Goal: Check status: Check status

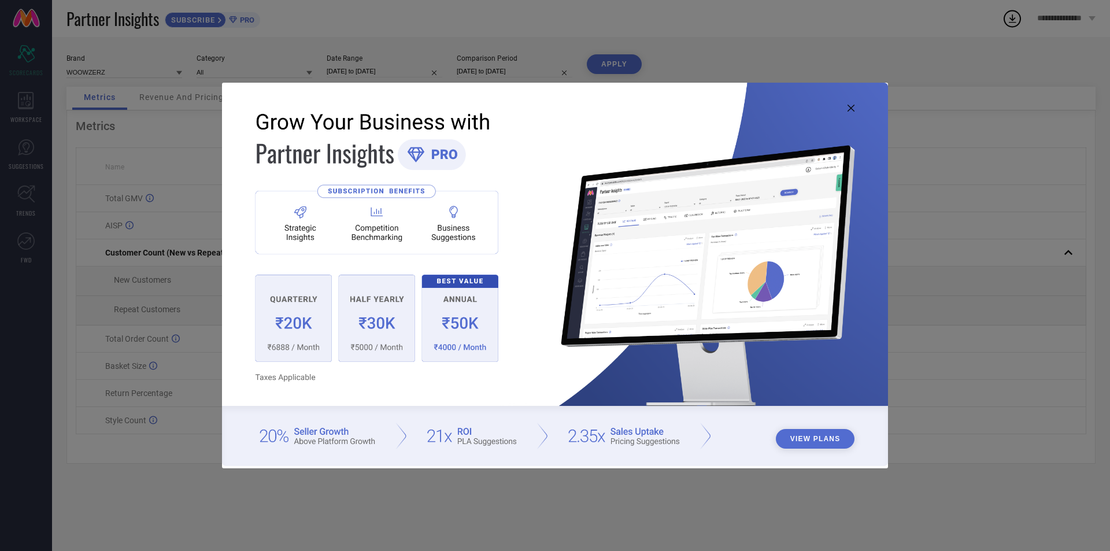
click at [852, 112] on img at bounding box center [555, 274] width 666 height 383
click at [848, 108] on icon at bounding box center [851, 108] width 7 height 7
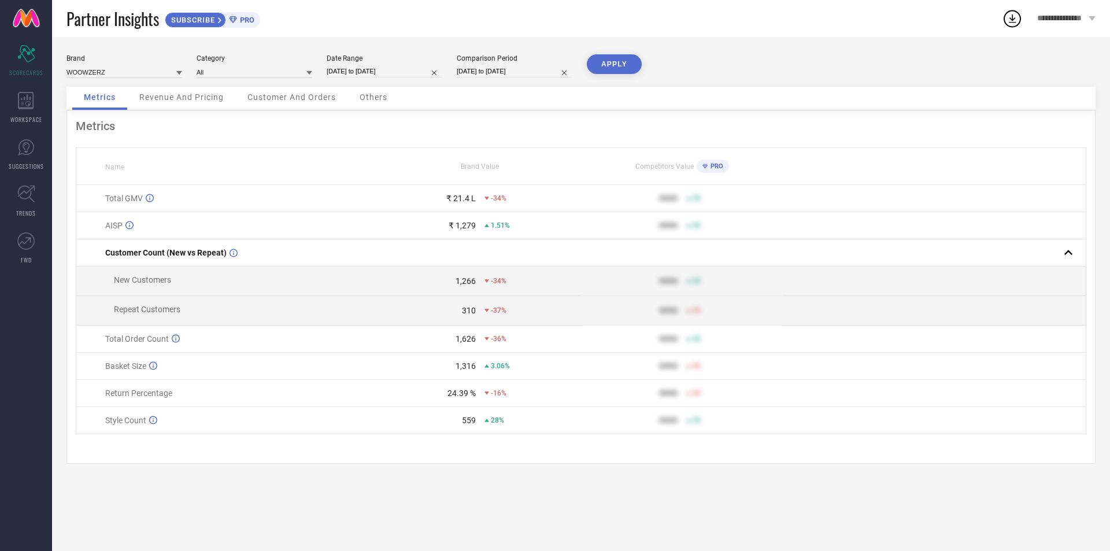
click at [369, 73] on input "[DATE] to [DATE]" at bounding box center [385, 71] width 116 height 12
select select "6"
select select "2025"
select select "7"
select select "2025"
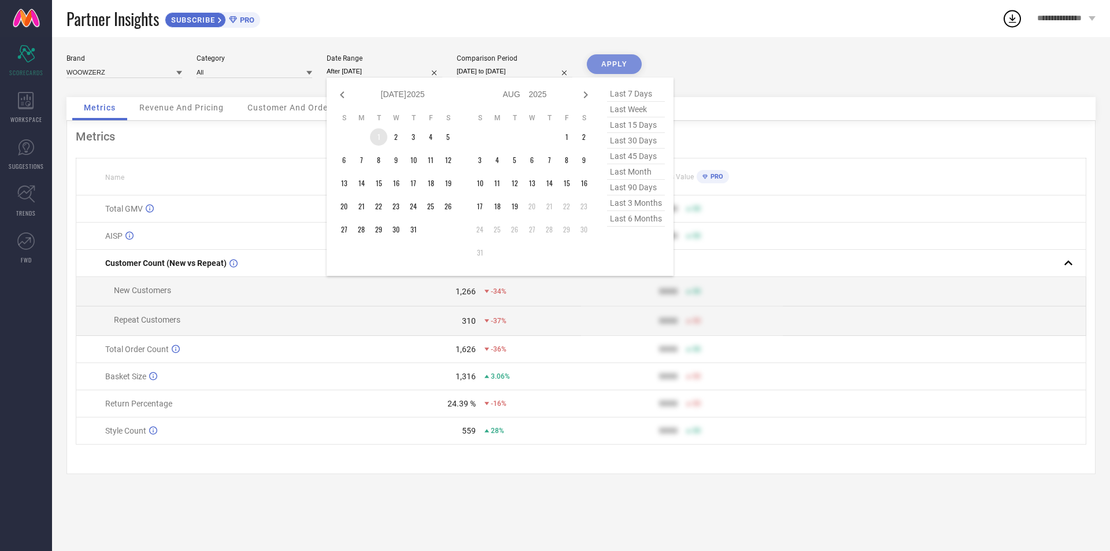
click at [381, 132] on td "1" at bounding box center [378, 136] width 17 height 17
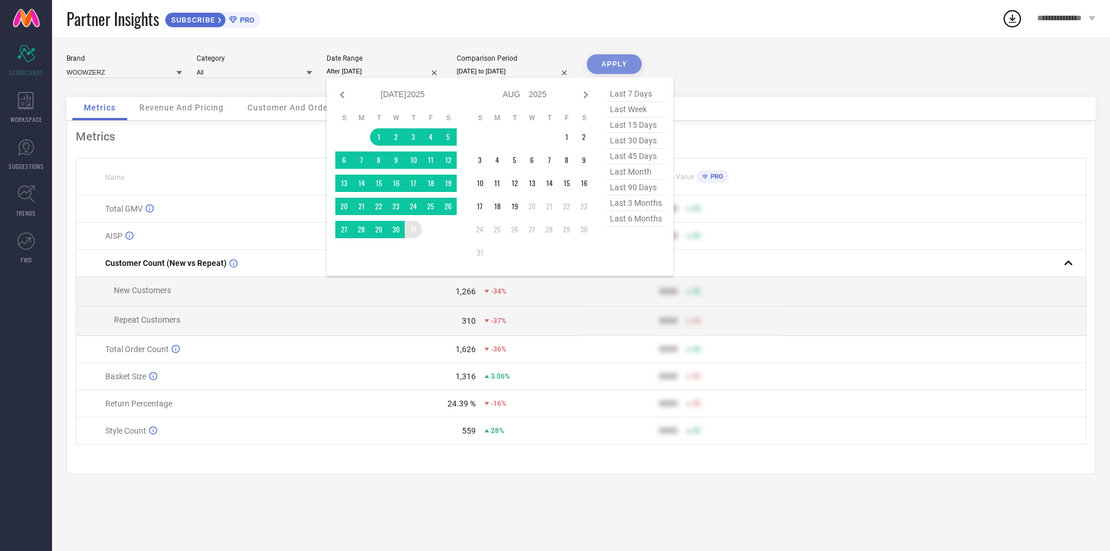
type input "[DATE] to [DATE]"
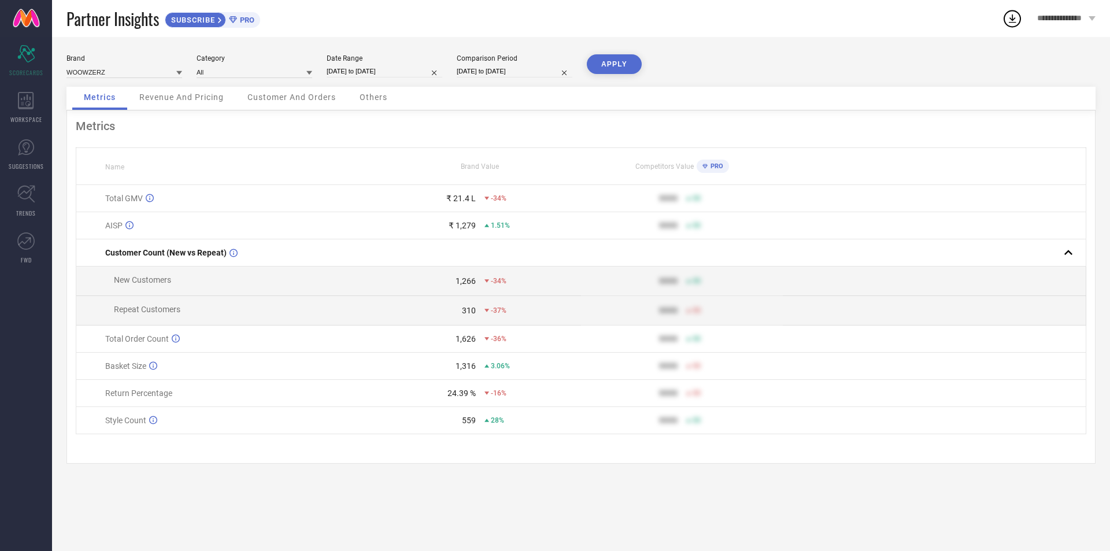
click at [619, 61] on button "APPLY" at bounding box center [614, 64] width 55 height 20
click at [400, 67] on input "[DATE] to [DATE]" at bounding box center [385, 71] width 116 height 12
select select "6"
select select "2025"
select select "7"
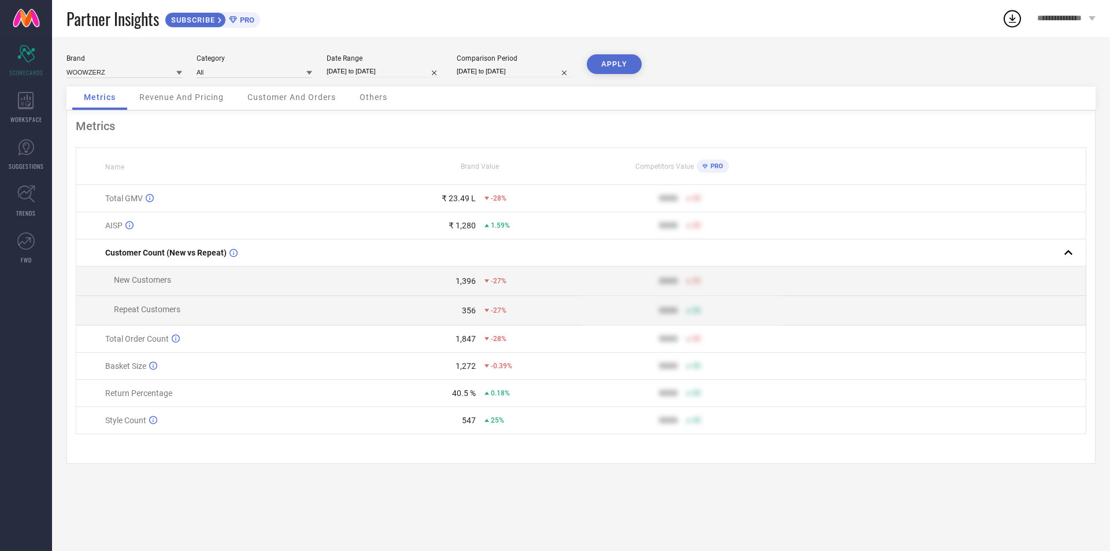
select select "2025"
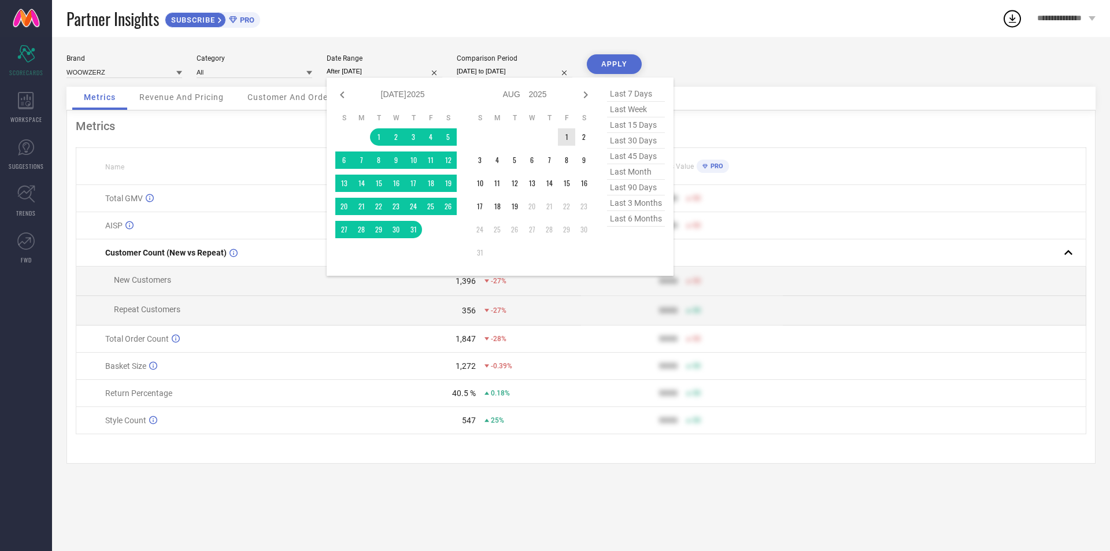
click at [564, 140] on td "1" at bounding box center [566, 136] width 17 height 17
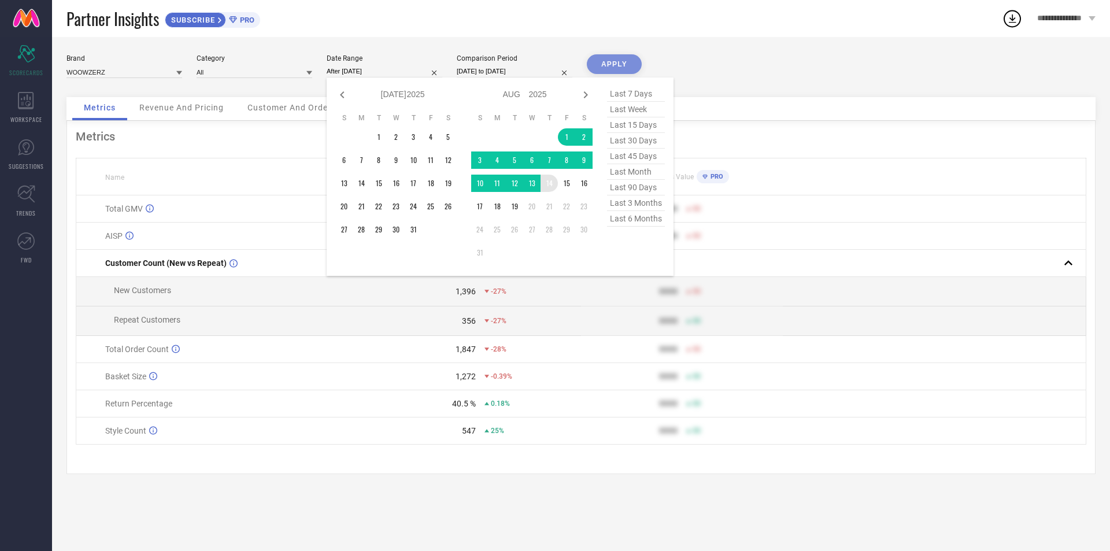
type input "[DATE] to [DATE]"
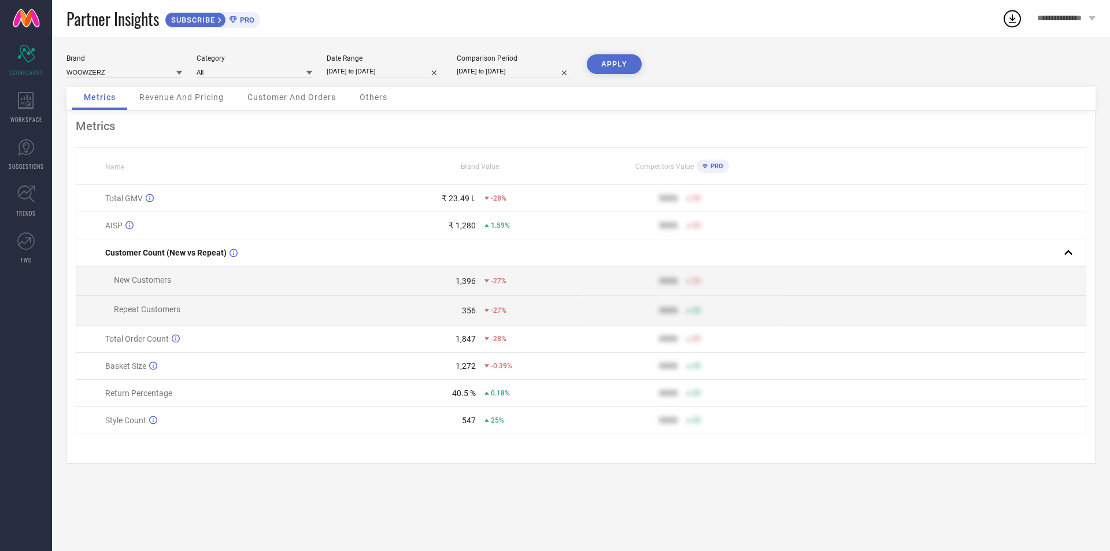
click at [613, 58] on button "APPLY" at bounding box center [614, 64] width 55 height 20
